Goal: Contribute content

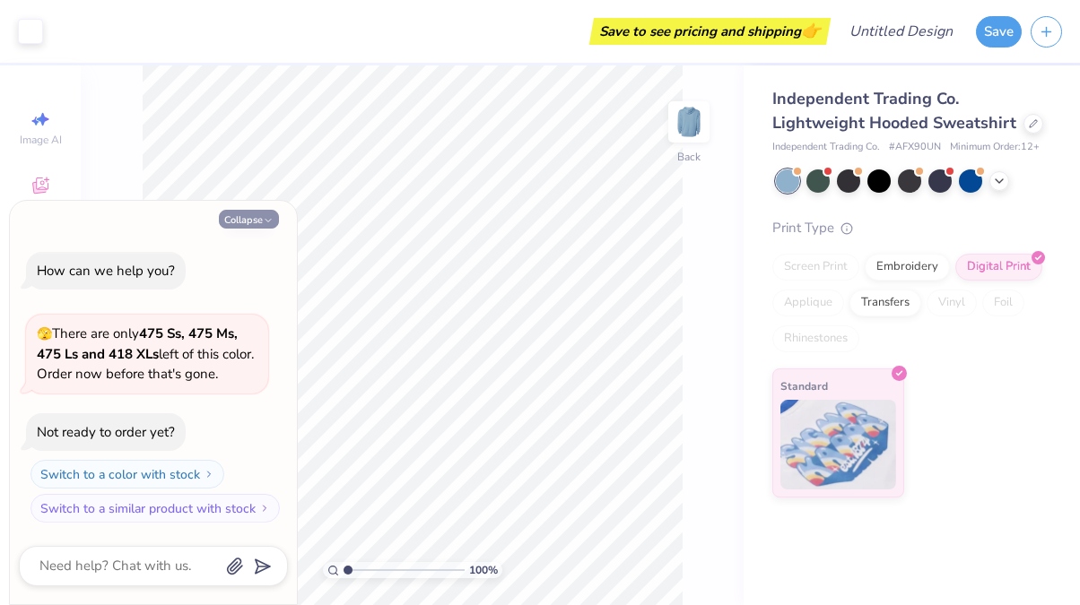
click at [251, 217] on button "Collapse" at bounding box center [249, 219] width 60 height 19
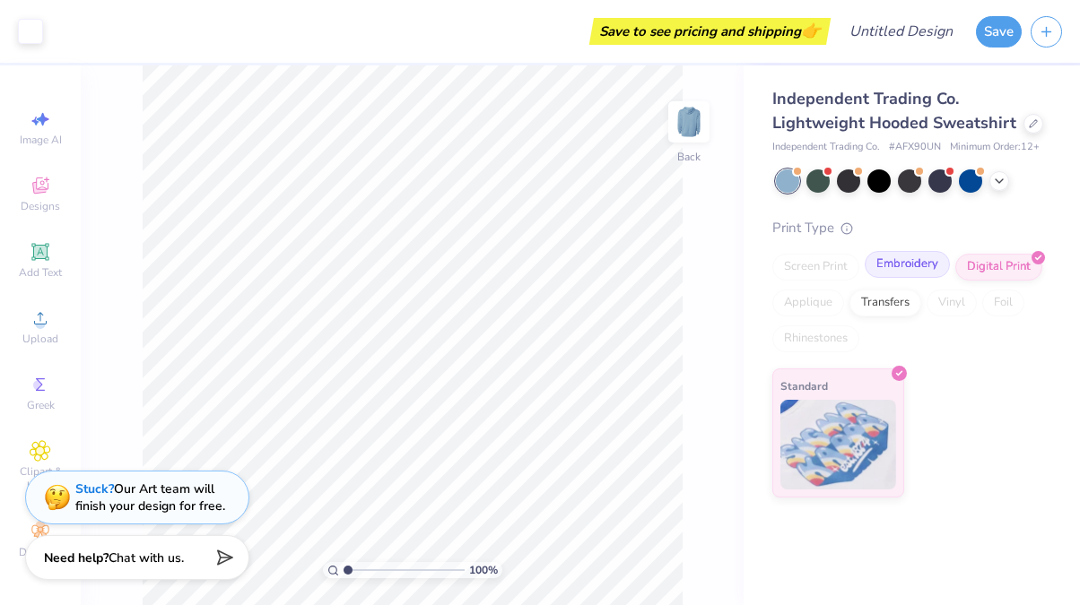
click at [908, 265] on div "Embroidery" at bounding box center [907, 264] width 85 height 27
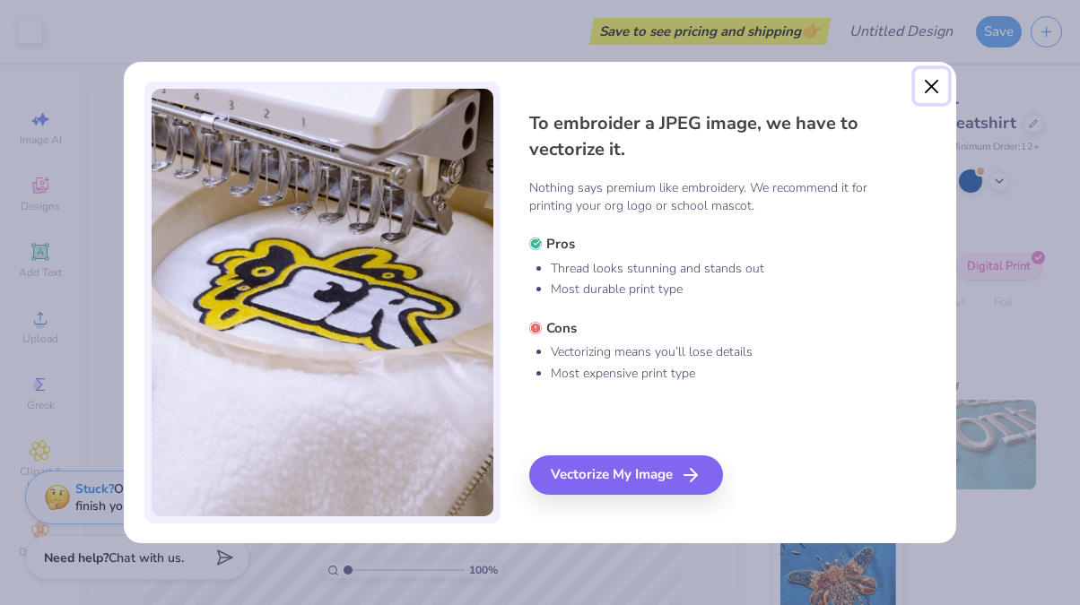
click at [932, 88] on button "Close" at bounding box center [932, 86] width 34 height 34
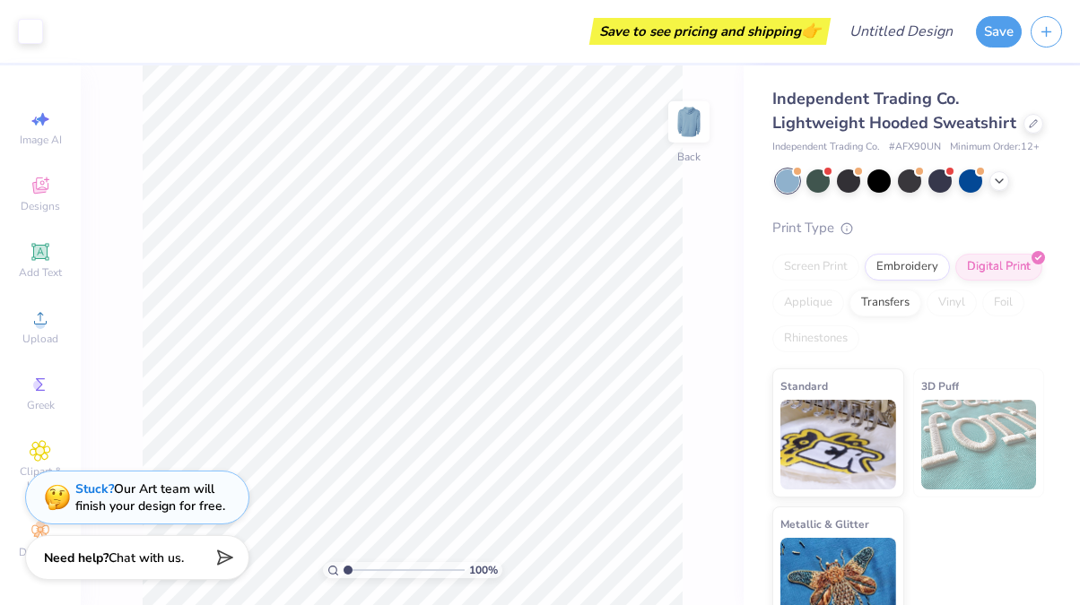
click at [60, 230] on div "Image AI Designs Add Text Upload Greek Clipart & logos Decorate" at bounding box center [40, 334] width 63 height 466
click at [50, 177] on icon at bounding box center [41, 186] width 22 height 22
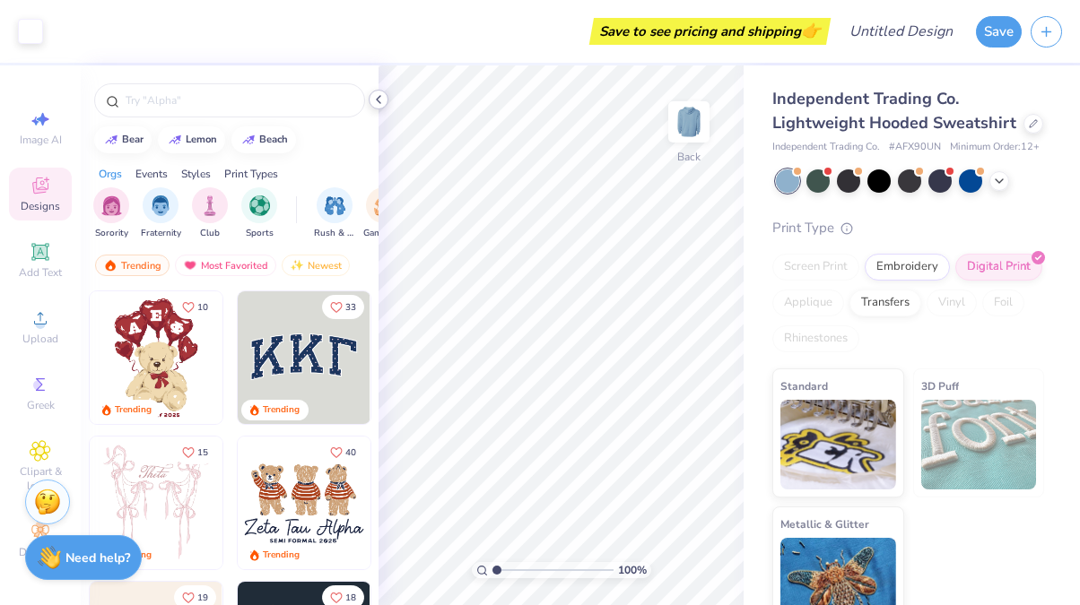
click at [381, 101] on icon at bounding box center [378, 99] width 14 height 14
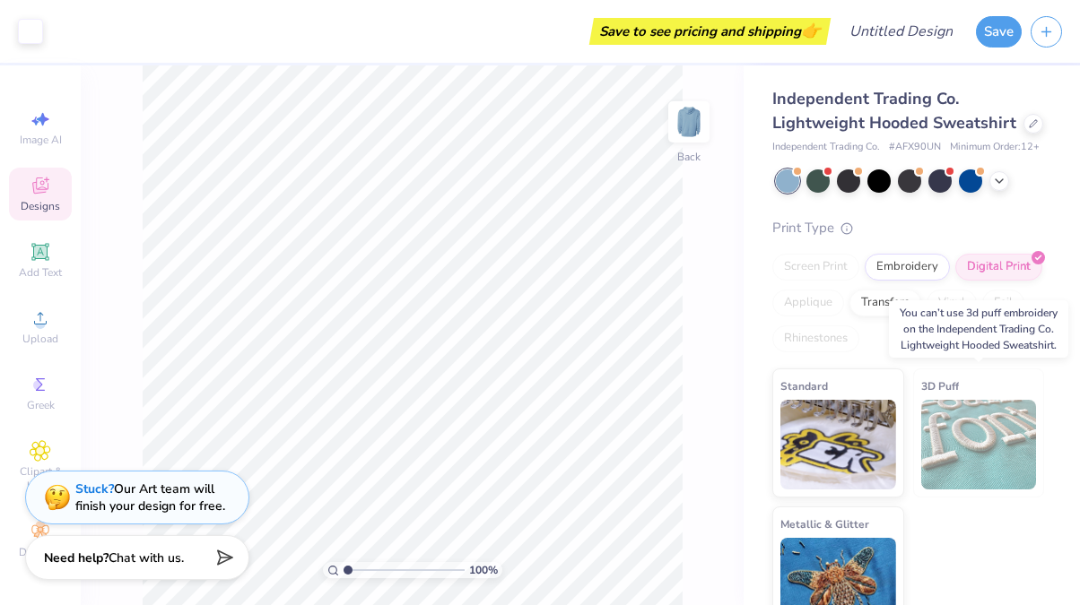
scroll to position [30, 0]
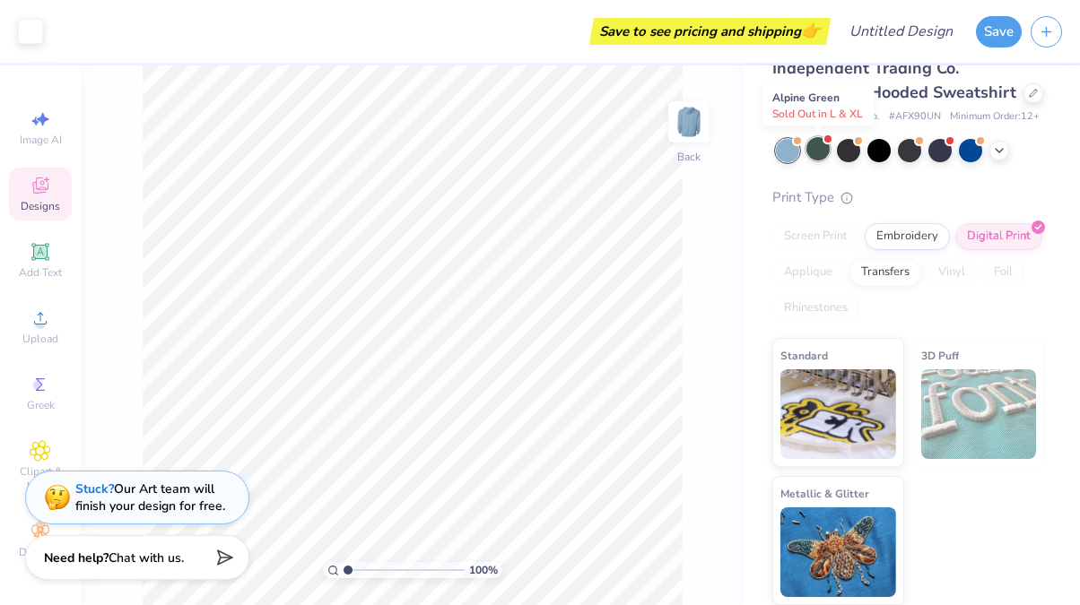
click at [823, 151] on div at bounding box center [817, 148] width 23 height 23
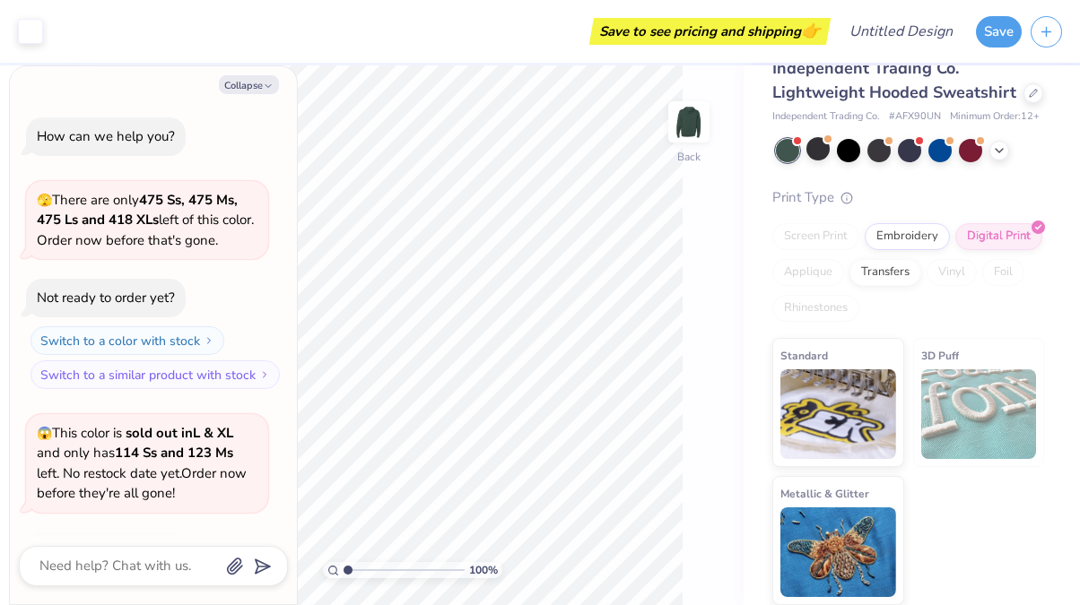
scroll to position [119, 0]
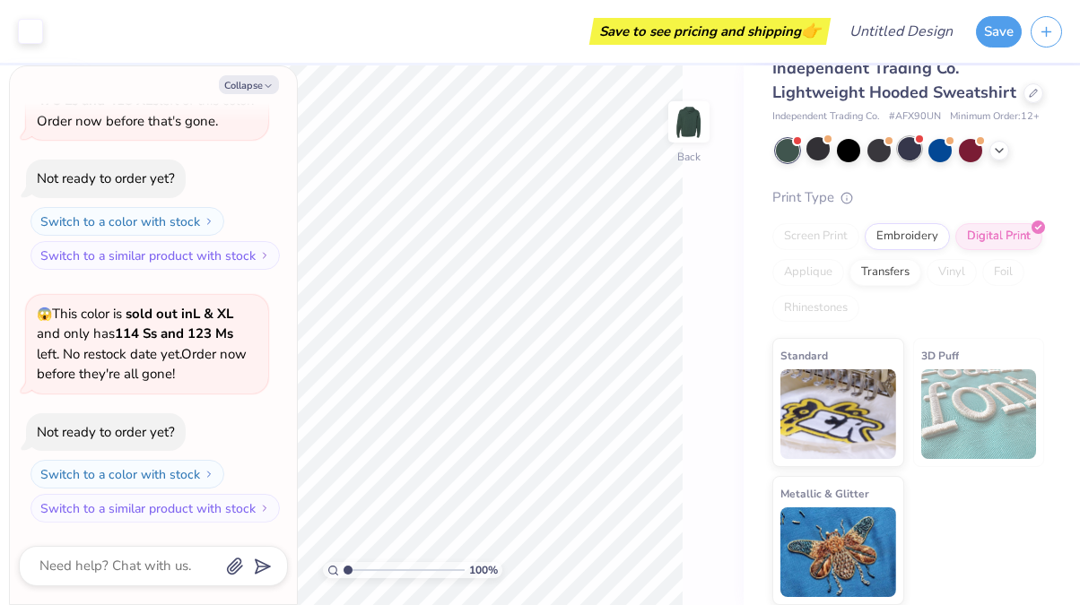
type textarea "x"
